Goal: Navigation & Orientation: Find specific page/section

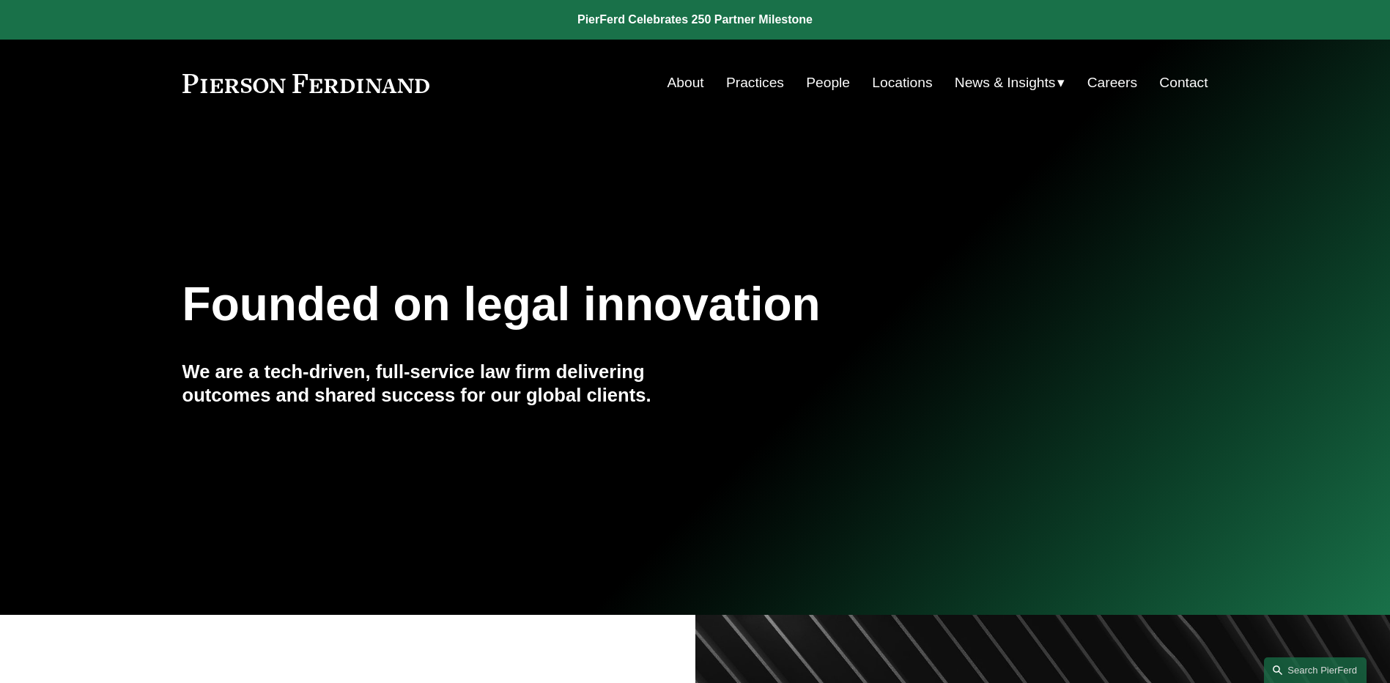
click at [0, 0] on span "Insights" at bounding box center [0, 0] width 0 height 0
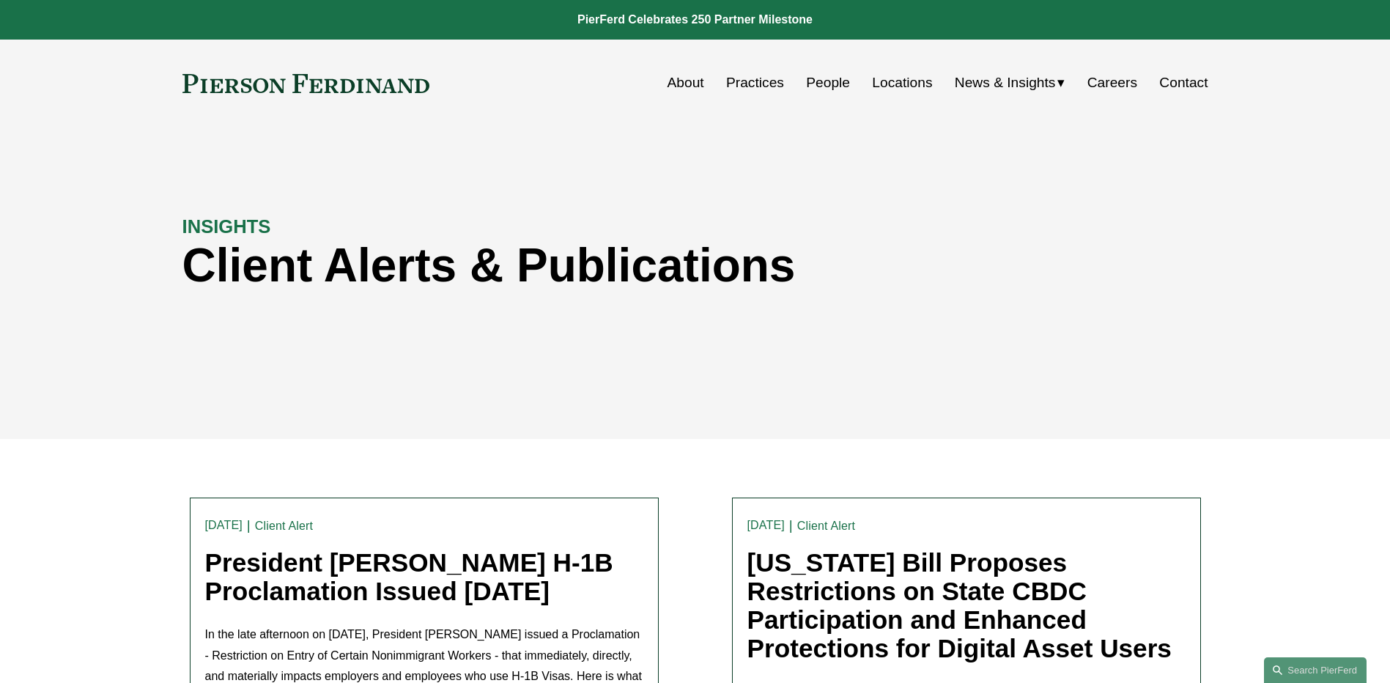
click at [0, 0] on span "News" at bounding box center [0, 0] width 0 height 0
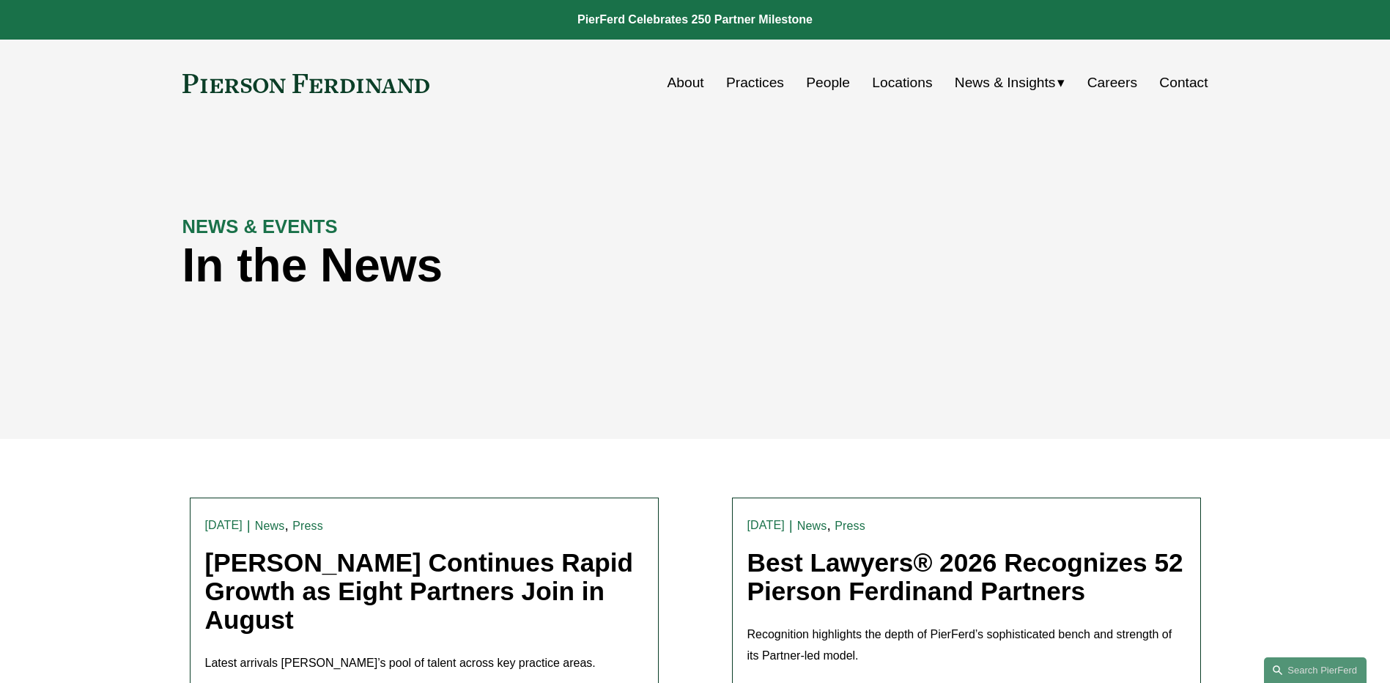
click at [841, 81] on link "People" at bounding box center [828, 83] width 44 height 28
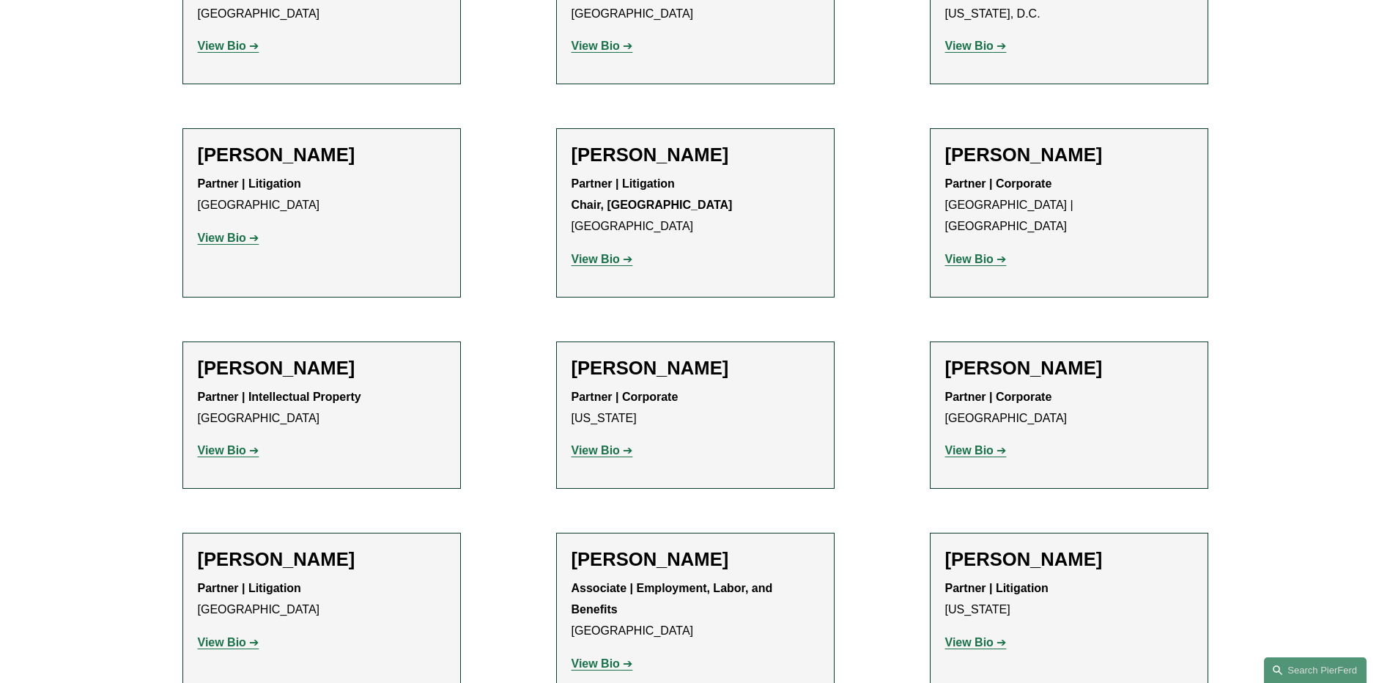
scroll to position [15171, 0]
